Goal: Task Accomplishment & Management: Use online tool/utility

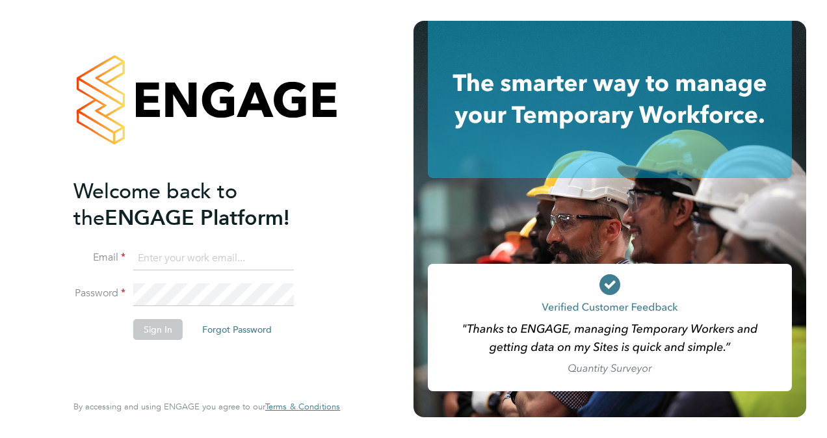
type input "cosmin.balan@bluearrow.co.uk"
click at [142, 330] on button "Sign In" at bounding box center [157, 329] width 49 height 21
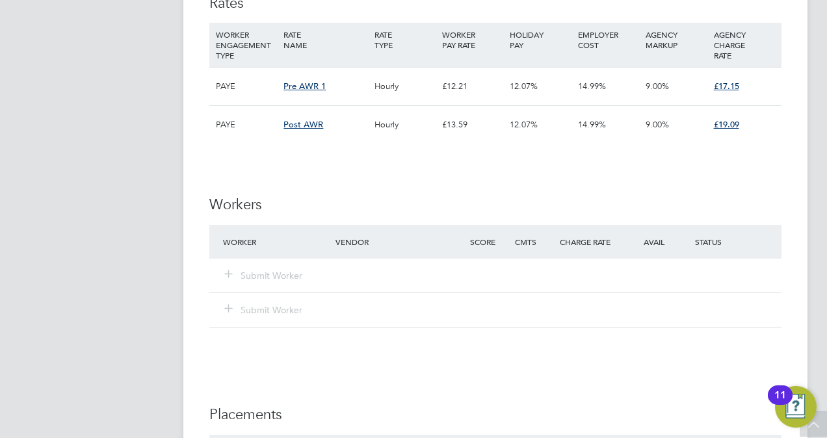
scroll to position [1495, 0]
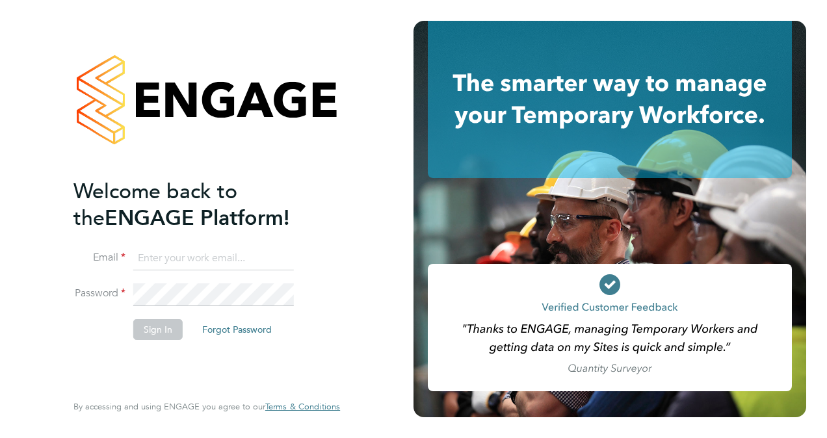
type input "cosmin.balan@bluearrow.co.uk"
click at [146, 326] on button "Sign In" at bounding box center [157, 329] width 49 height 21
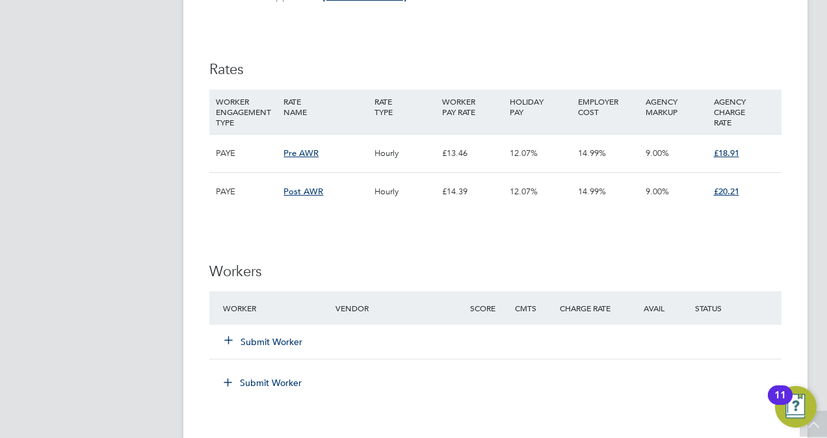
scroll to position [2861, 0]
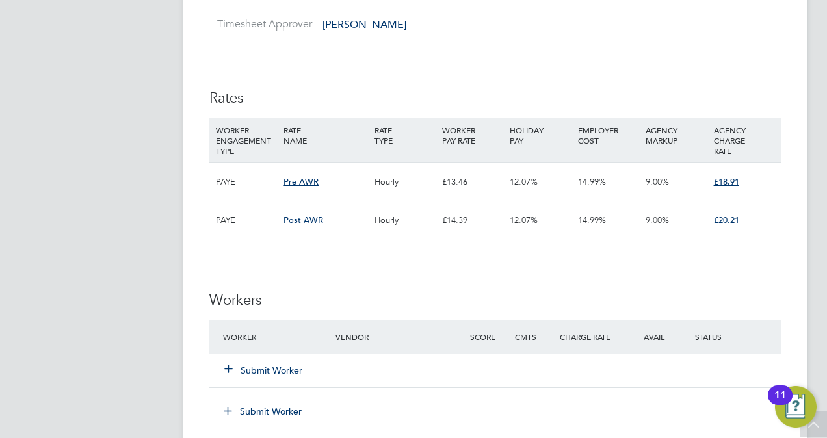
click at [233, 363] on icon at bounding box center [229, 368] width 10 height 10
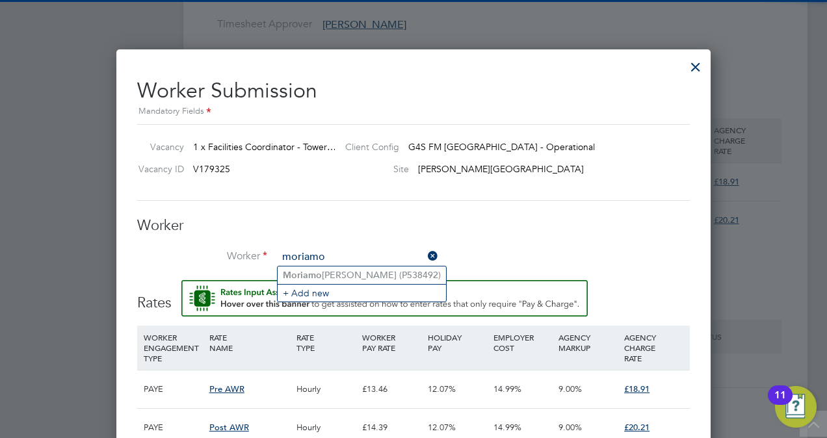
type input "moriamo"
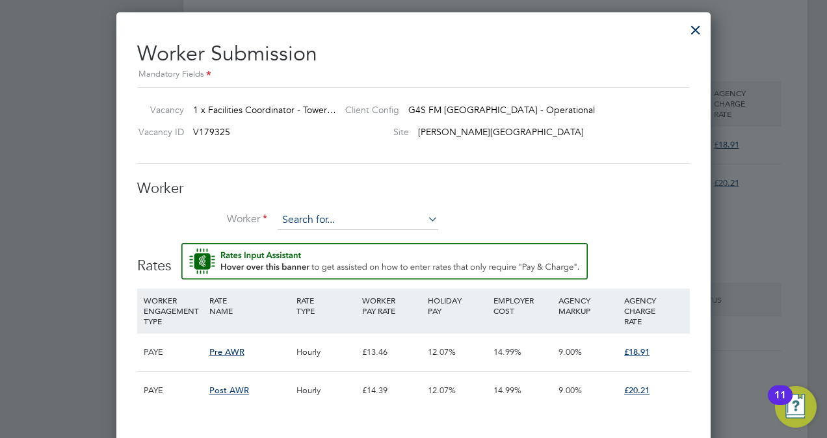
click at [349, 218] on input at bounding box center [358, 221] width 161 height 20
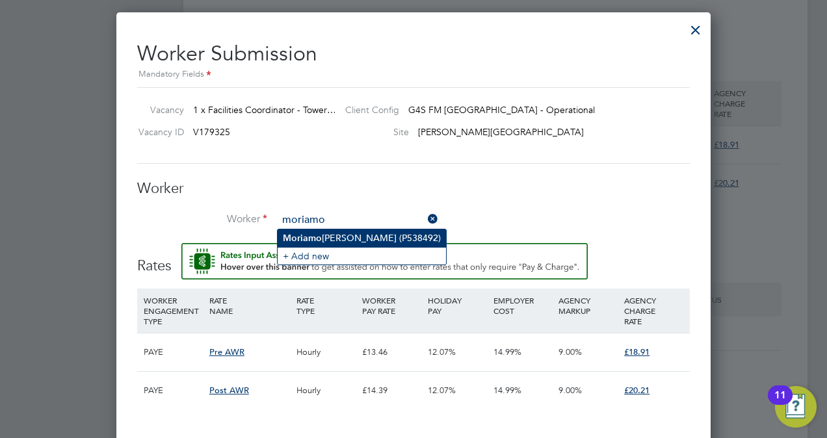
click at [341, 234] on li "Moriamo Abiola Ajibaye (P538492)" at bounding box center [362, 239] width 168 height 18
type input "Moriamo Abiola Ajibaye (P538492)"
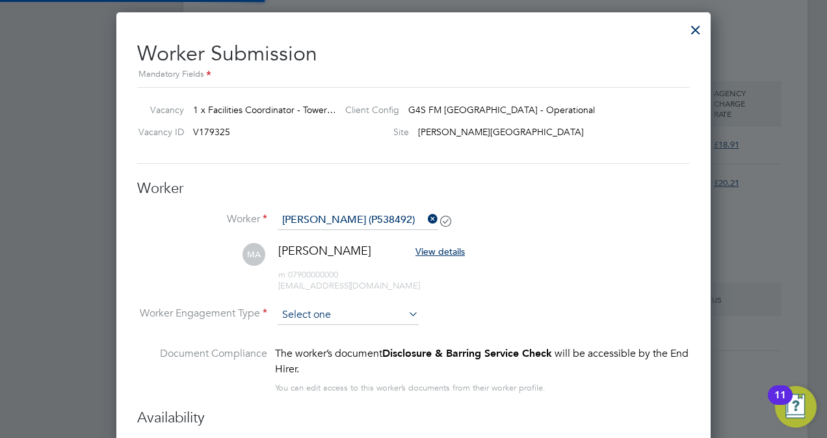
click at [356, 313] on input at bounding box center [348, 316] width 141 height 20
click at [312, 345] on li "PAYE" at bounding box center [349, 347] width 142 height 17
type input "PAYE"
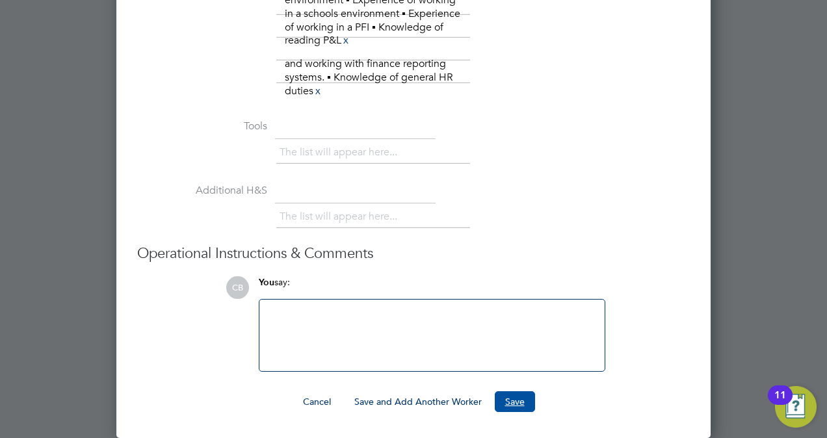
click at [515, 402] on button "Save" at bounding box center [515, 401] width 40 height 21
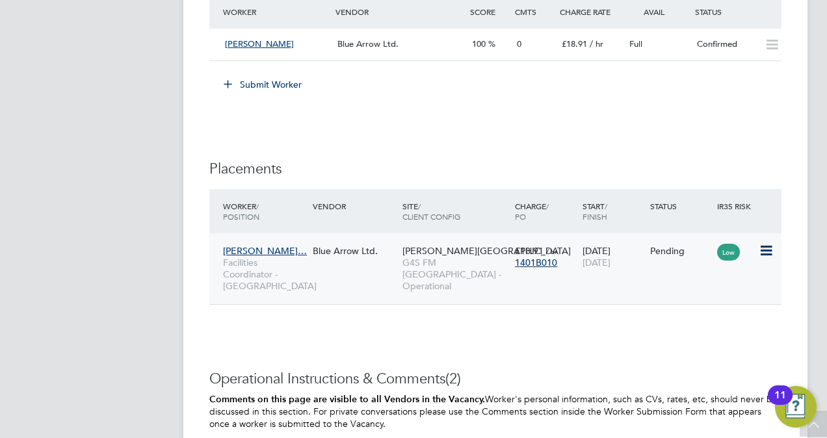
click at [765, 243] on icon at bounding box center [765, 251] width 13 height 16
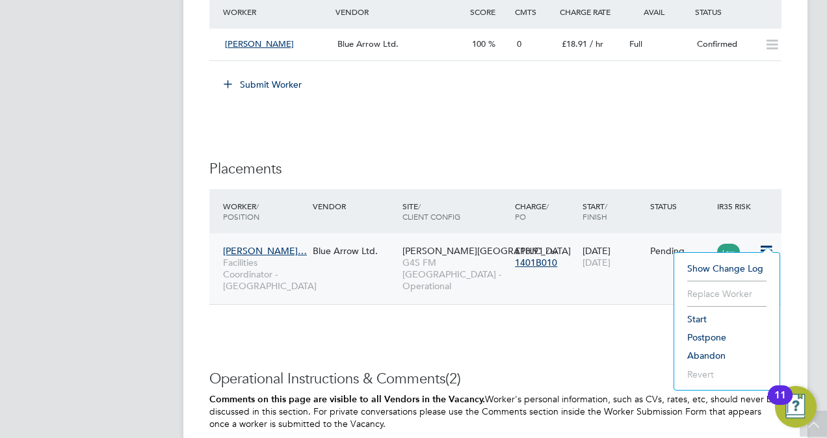
click at [698, 321] on li "Start" at bounding box center [727, 319] width 92 height 18
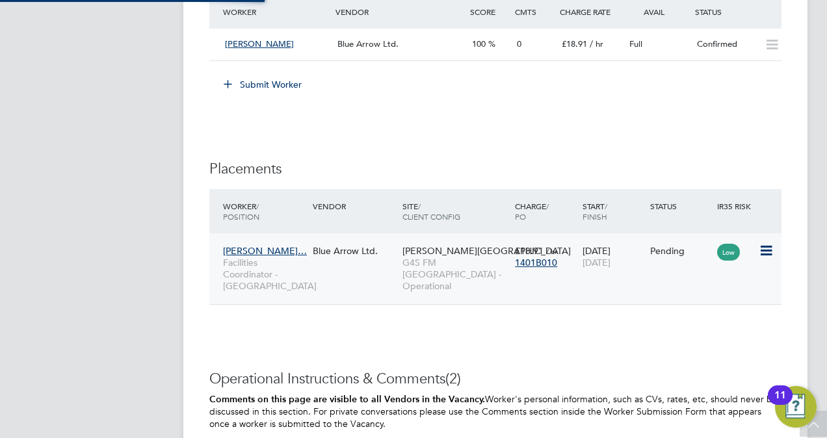
type input "[PERSON_NAME]"
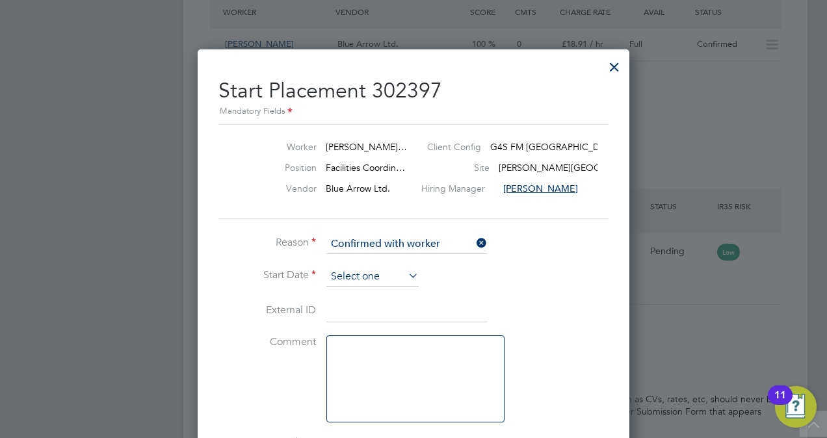
click at [367, 269] on input at bounding box center [372, 277] width 92 height 20
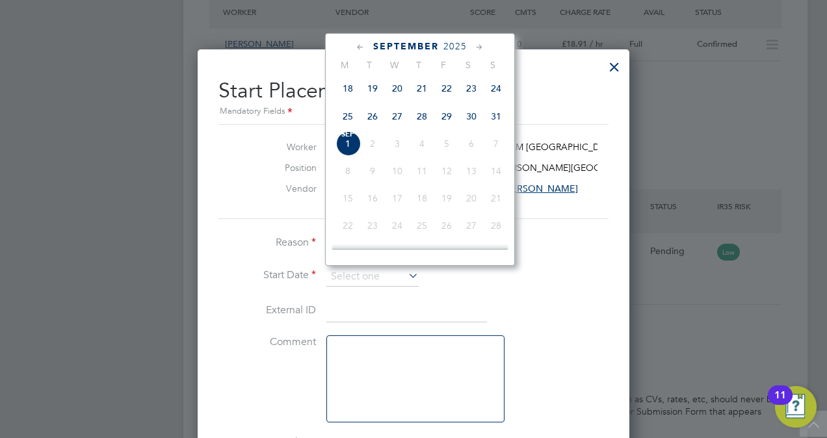
click at [415, 124] on span "28" at bounding box center [422, 116] width 25 height 25
type input "28 Aug 2025"
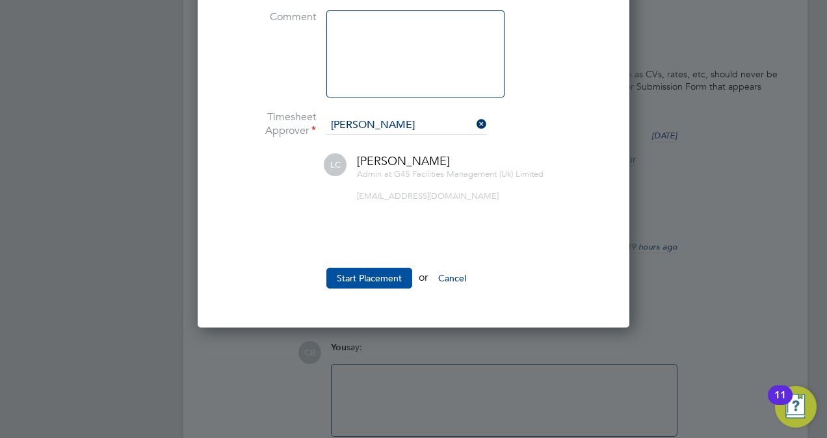
click at [368, 274] on button "Start Placement" at bounding box center [369, 278] width 86 height 21
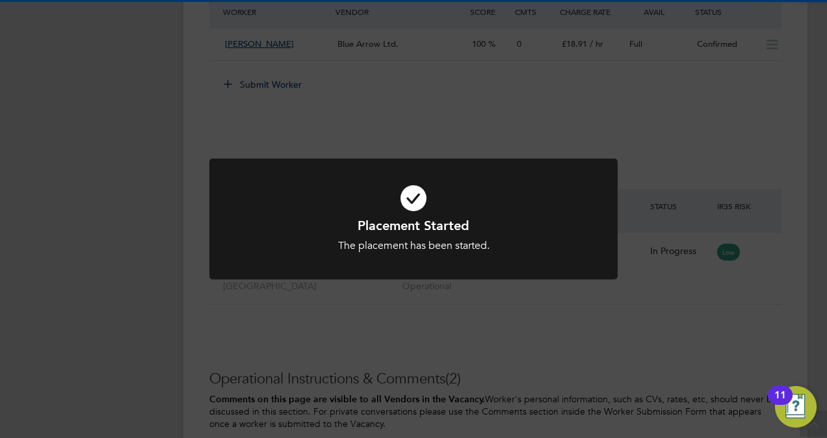
drag, startPoint x: 645, startPoint y: 123, endPoint x: 641, endPoint y: 129, distance: 7.0
click at [641, 129] on div "Placement Started The placement has been started. Cancel Okay" at bounding box center [413, 219] width 827 height 438
